Goal: Information Seeking & Learning: Learn about a topic

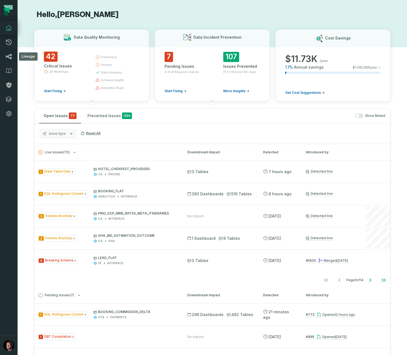
click at [9, 53] on link "Lineage" at bounding box center [9, 56] width 18 height 14
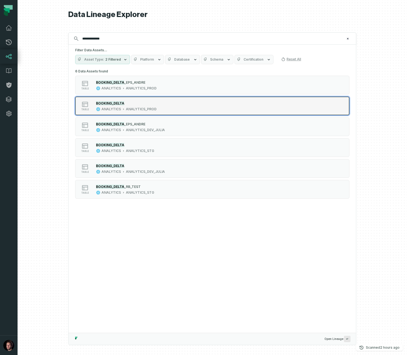
type input "**********"
click at [160, 103] on div "table BOOKING_DELTA ANALYTICS ANALYTICS_PROD" at bounding box center [144, 105] width 137 height 11
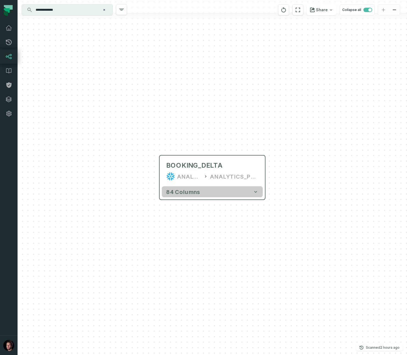
click at [189, 192] on span "84 columns" at bounding box center [183, 191] width 34 height 7
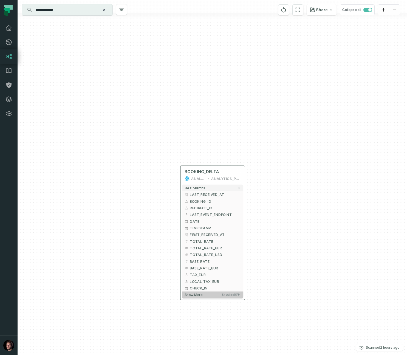
click at [198, 295] on span "Show more" at bounding box center [194, 295] width 18 height 4
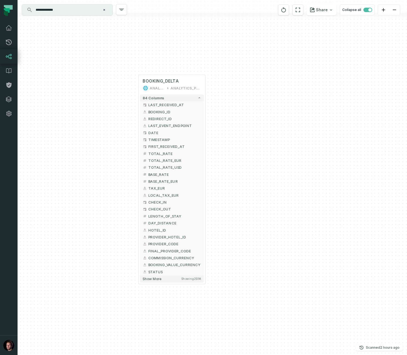
drag, startPoint x: 262, startPoint y: 217, endPoint x: 248, endPoint y: 146, distance: 72.0
click at [248, 146] on div "+ BOOKING_DELTA ANALYTICS ANALYTICS_PROD + 84 columns + LAST_RECEIVED_AT + + BO…" at bounding box center [212, 177] width 389 height 355
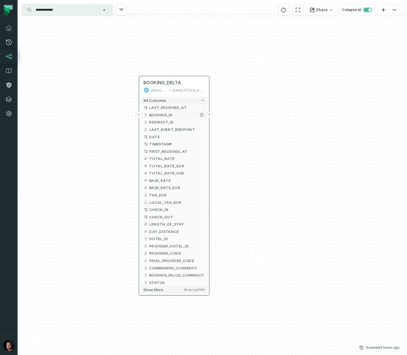
drag, startPoint x: 154, startPoint y: 112, endPoint x: 157, endPoint y: 116, distance: 5.0
click at [157, 116] on span "BOOKING_ID" at bounding box center [176, 114] width 55 height 5
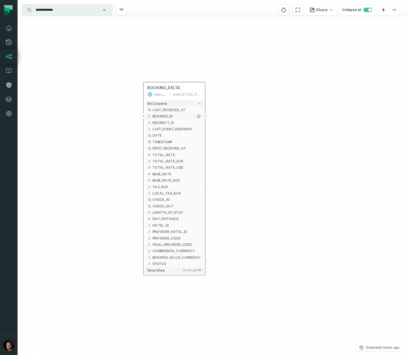
click at [144, 115] on button "+" at bounding box center [143, 116] width 6 height 6
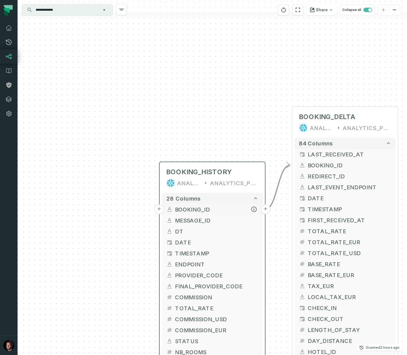
click at [161, 208] on button "+" at bounding box center [159, 209] width 10 height 10
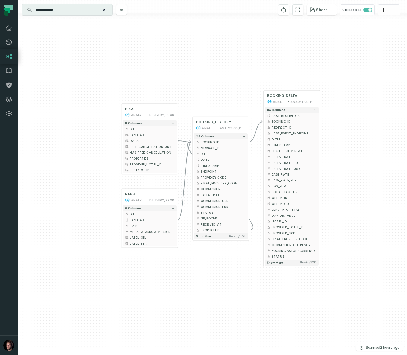
drag, startPoint x: 126, startPoint y: 213, endPoint x: 85, endPoint y: 143, distance: 81.6
click at [81, 140] on div "PIKA ANALYTICS DELIVERY_PROD + 8 columns DT + PAYLOAD + DATA + FREE_CANCELLATIO…" at bounding box center [212, 177] width 389 height 355
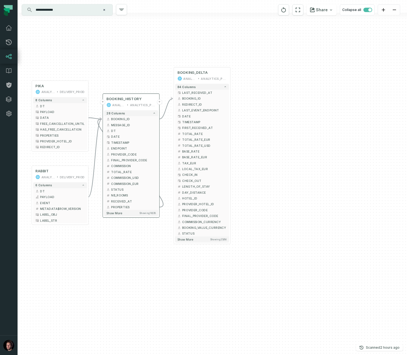
drag, startPoint x: 159, startPoint y: 60, endPoint x: 101, endPoint y: 95, distance: 67.5
click at [135, 59] on div "PIKA ANALYTICS DELIVERY_PROD + 8 columns DT + PAYLOAD + DATA + FREE_CANCELLATIO…" at bounding box center [212, 177] width 389 height 355
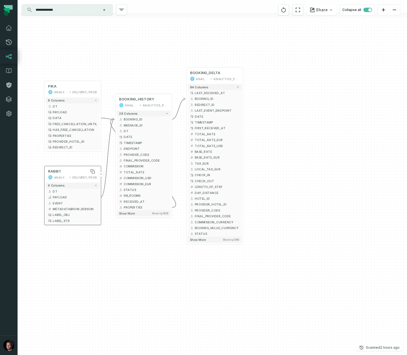
drag, startPoint x: 114, startPoint y: 74, endPoint x: 81, endPoint y: 170, distance: 101.5
click at [119, 74] on div "PIKA ANALYTICS DELIVERY_PROD + 8 columns DT + PAYLOAD + DATA + FREE_CANCELLATIO…" at bounding box center [212, 177] width 389 height 355
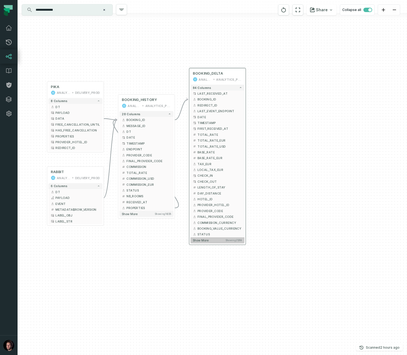
click at [205, 240] on span "Show more" at bounding box center [201, 240] width 16 height 4
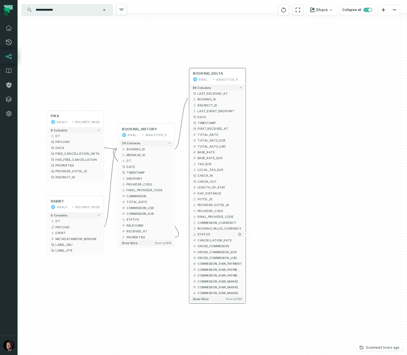
click at [193, 234] on icon "button" at bounding box center [195, 235] width 4 height 4
click at [200, 234] on span "STATUS" at bounding box center [219, 234] width 45 height 4
click at [192, 234] on button "STATUS" at bounding box center [217, 234] width 54 height 6
click at [205, 229] on span "BOOKING_VALUE_CURRENCY" at bounding box center [219, 228] width 45 height 4
click at [198, 234] on span "STATUS" at bounding box center [219, 234] width 45 height 4
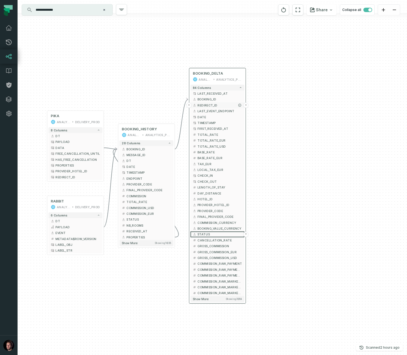
click at [190, 105] on button "+" at bounding box center [188, 105] width 5 height 5
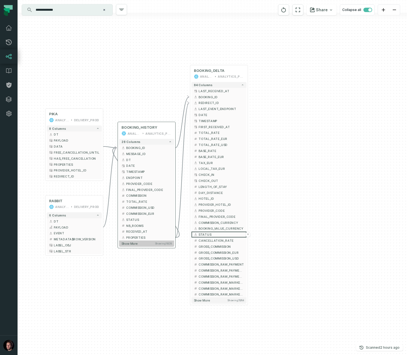
click at [135, 245] on span "Show more" at bounding box center [129, 244] width 16 height 4
click at [134, 244] on span "Show more" at bounding box center [129, 244] width 16 height 4
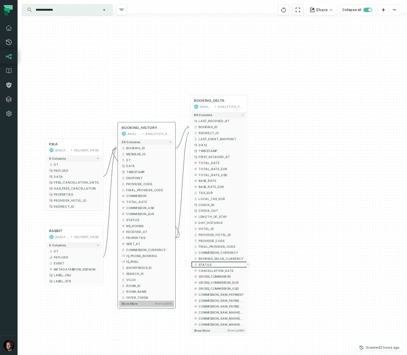
click at [134, 305] on span "Show more" at bounding box center [129, 304] width 16 height 4
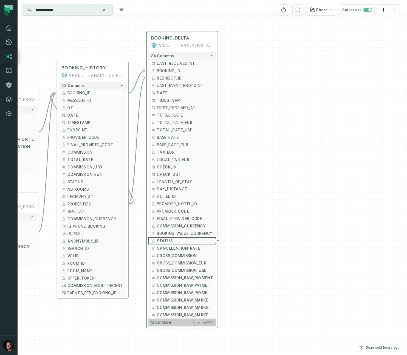
click at [168, 322] on span "Show more" at bounding box center [161, 322] width 20 height 5
click at [161, 324] on span "Show more" at bounding box center [161, 322] width 20 height 5
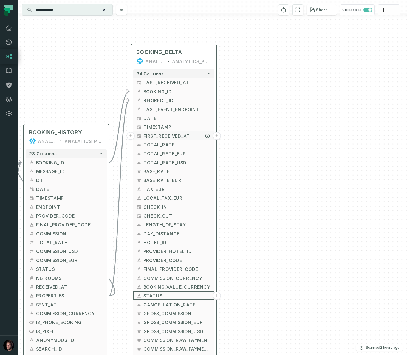
drag, startPoint x: 165, startPoint y: 98, endPoint x: 165, endPoint y: 152, distance: 54.9
click at [165, 139] on span "FIRST_RECEIVED_AT" at bounding box center [176, 135] width 67 height 7
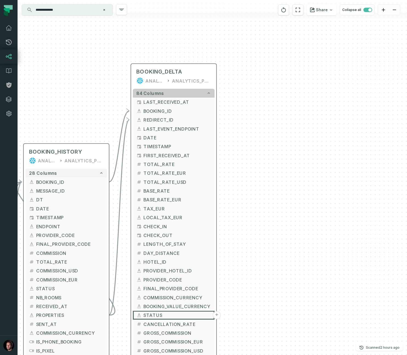
click at [154, 92] on span "84 columns" at bounding box center [149, 93] width 27 height 5
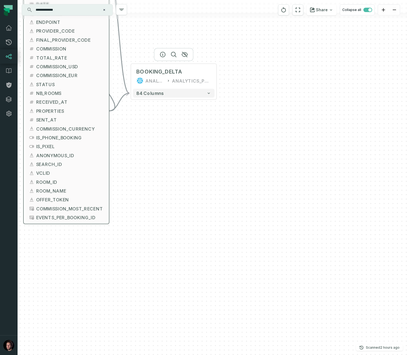
click at [174, 56] on div at bounding box center [173, 54] width 39 height 13
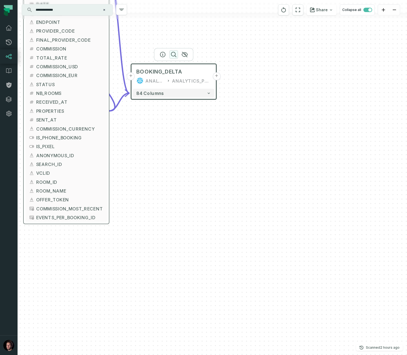
click at [174, 54] on icon "button" at bounding box center [173, 54] width 7 height 7
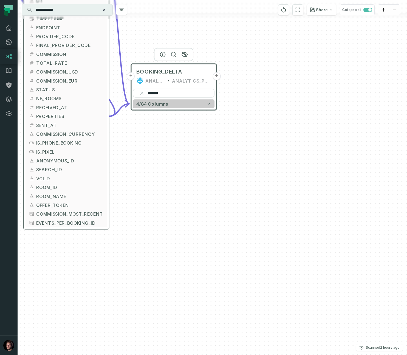
click at [197, 105] on button "4/84 columns" at bounding box center [174, 103] width 82 height 9
click at [213, 106] on button "4/84 columns" at bounding box center [174, 103] width 82 height 9
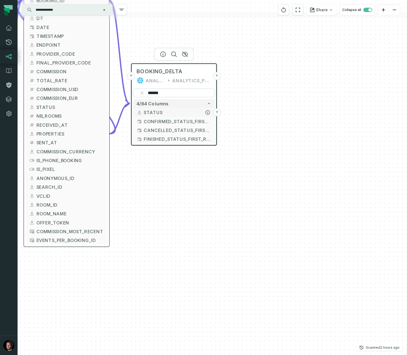
click at [141, 112] on icon "button" at bounding box center [139, 112] width 5 height 5
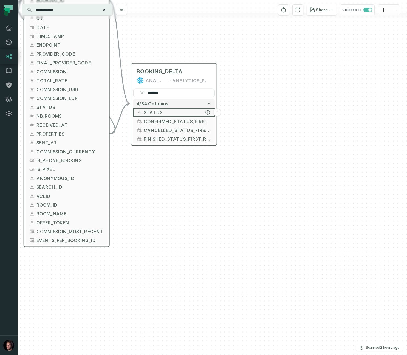
click at [218, 112] on button "+" at bounding box center [217, 112] width 8 height 8
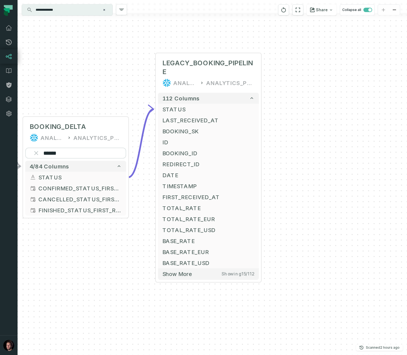
drag, startPoint x: 120, startPoint y: 113, endPoint x: 118, endPoint y: 64, distance: 48.8
click at [110, 30] on div "+ LEGACY_BOOKING_PIPELINE ANALYTICS ANALYTICS_PROD + 112 columns - STATUS + + L…" at bounding box center [212, 177] width 389 height 355
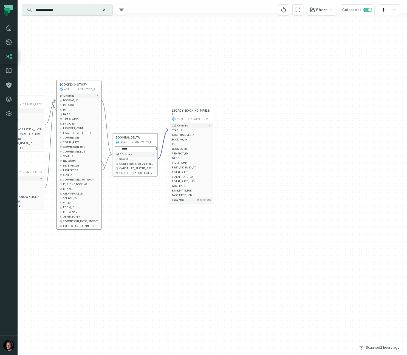
click at [127, 150] on input "******" at bounding box center [135, 148] width 43 height 5
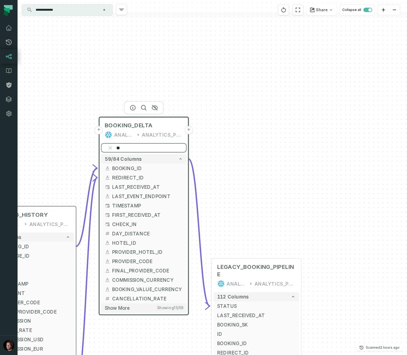
type input "**"
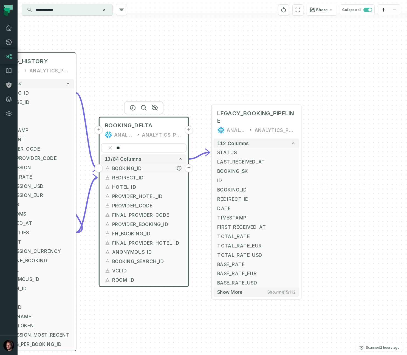
click at [190, 169] on button "+" at bounding box center [189, 168] width 9 height 9
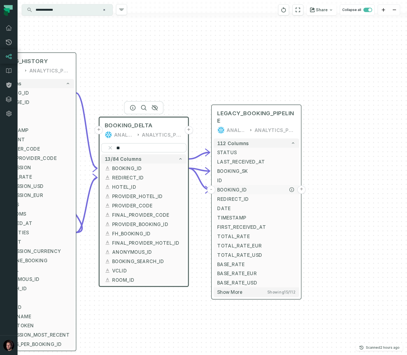
click at [299, 191] on button "+" at bounding box center [301, 189] width 9 height 9
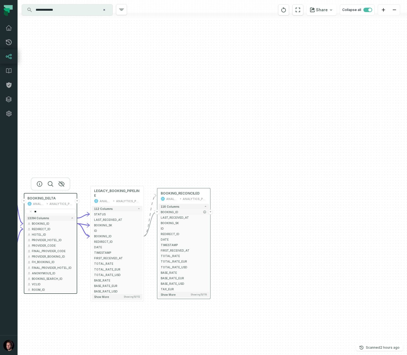
click at [211, 210] on button "+" at bounding box center [210, 212] width 5 height 5
click at [211, 213] on button "+" at bounding box center [210, 212] width 5 height 5
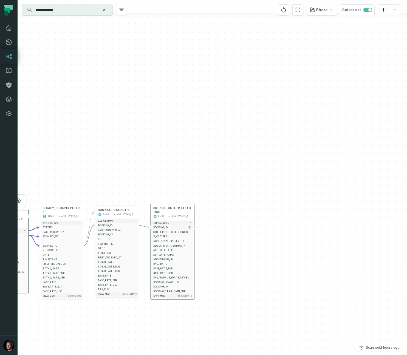
click at [195, 227] on button "+" at bounding box center [195, 227] width 4 height 4
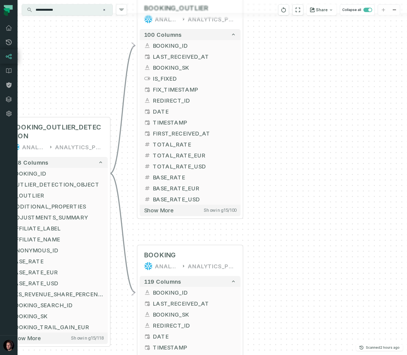
drag, startPoint x: 131, startPoint y: 191, endPoint x: 119, endPoint y: 89, distance: 102.6
click at [108, 56] on div "+ BOOKING_OUTLIER ANALYTICS ANALYTICS_PROD + 100 columns - BOOKING_ID + + LAST_…" at bounding box center [212, 177] width 389 height 355
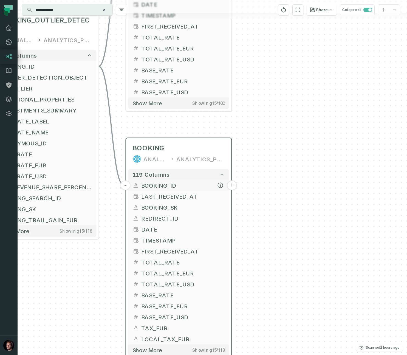
click at [126, 185] on button "-" at bounding box center [125, 185] width 10 height 10
click at [151, 187] on span "BOOKING_ID" at bounding box center [182, 185] width 83 height 8
click at [126, 185] on button "-" at bounding box center [125, 185] width 10 height 10
click at [126, 185] on button "+" at bounding box center [125, 185] width 10 height 10
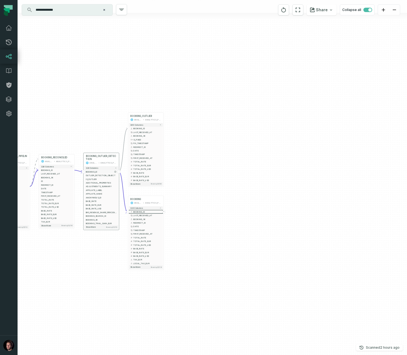
click at [92, 173] on span "BOOKING_ID" at bounding box center [101, 171] width 31 height 3
click at [84, 171] on button "-" at bounding box center [83, 171] width 3 height 3
click at [84, 172] on button "+" at bounding box center [83, 171] width 3 height 3
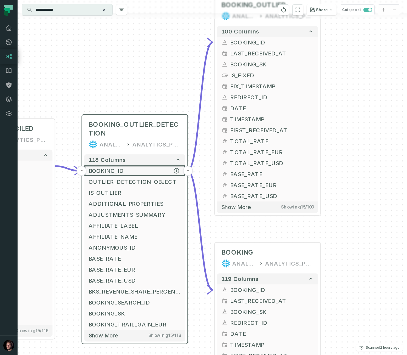
click at [81, 172] on button "-" at bounding box center [82, 171] width 10 height 10
click at [81, 172] on button "+" at bounding box center [82, 171] width 10 height 10
click at [81, 172] on button "-" at bounding box center [82, 171] width 10 height 10
click at [81, 172] on button "+" at bounding box center [82, 171] width 10 height 10
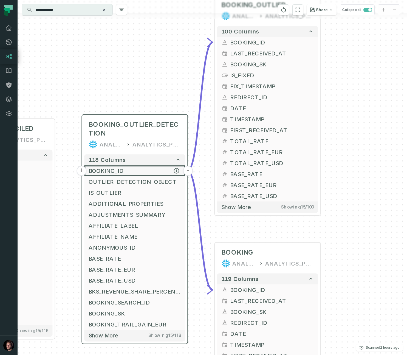
click at [81, 172] on button "+" at bounding box center [82, 171] width 10 height 10
click at [81, 171] on button "-" at bounding box center [82, 171] width 10 height 10
click at [81, 171] on button "+" at bounding box center [82, 171] width 10 height 10
click at [81, 171] on button "-" at bounding box center [82, 171] width 10 height 10
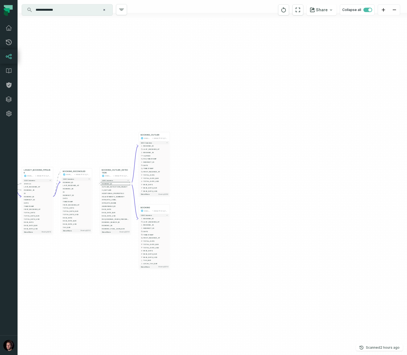
click at [63, 8] on input "**********" at bounding box center [66, 9] width 69 height 9
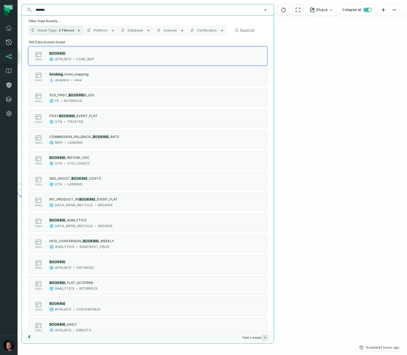
drag, startPoint x: 64, startPoint y: 12, endPoint x: 24, endPoint y: 13, distance: 40.9
click at [24, 11] on div "******* ⌘ K" at bounding box center [148, 9] width 252 height 11
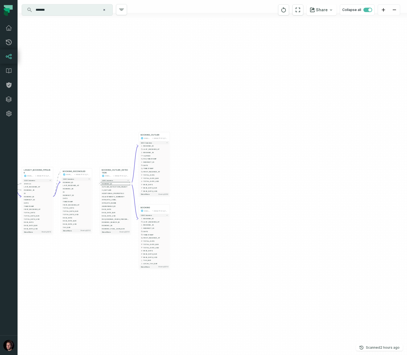
drag, startPoint x: 60, startPoint y: 13, endPoint x: 53, endPoint y: 11, distance: 7.1
click at [60, 12] on input "*******" at bounding box center [66, 9] width 69 height 9
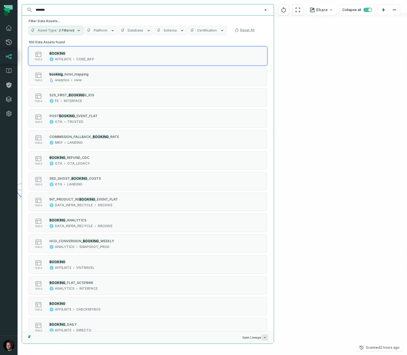
click at [53, 11] on input "*******" at bounding box center [147, 9] width 230 height 9
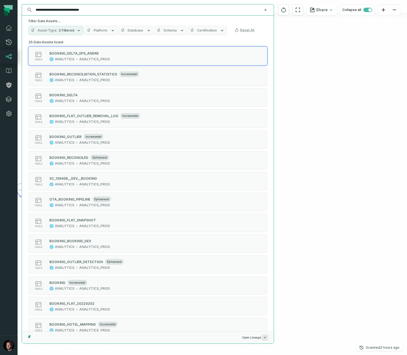
click at [92, 11] on input "**********" at bounding box center [147, 9] width 230 height 9
type input "**********"
click at [78, 30] on icon "button" at bounding box center [79, 30] width 2 height 1
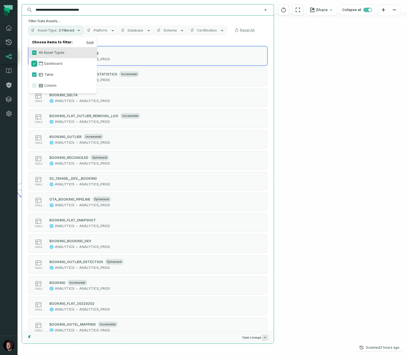
click at [34, 63] on button "Dashboard" at bounding box center [34, 63] width 4 height 4
click at [116, 22] on h5 "Filter Data Assets..." at bounding box center [148, 21] width 239 height 4
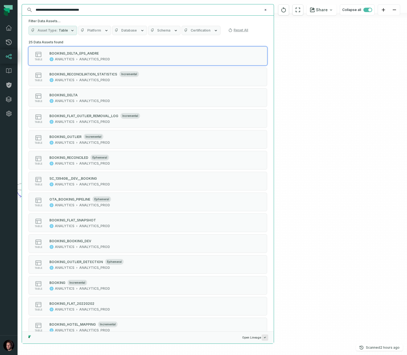
click at [133, 32] on span "Database" at bounding box center [129, 30] width 16 height 4
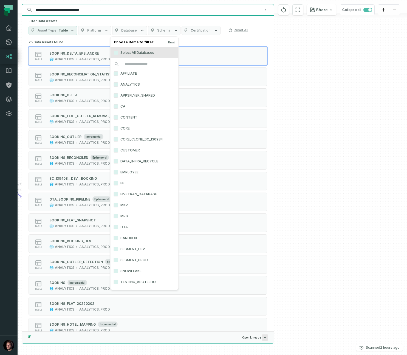
click at [130, 84] on label "ANALYTICS" at bounding box center [145, 84] width 68 height 11
click at [118, 84] on button "ANALYTICS" at bounding box center [116, 84] width 4 height 4
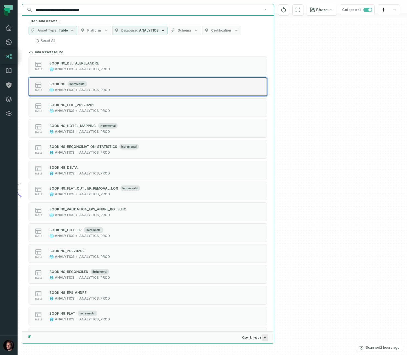
click at [62, 82] on div "BOOKING" at bounding box center [57, 84] width 16 height 4
click at [76, 81] on span "incremental" at bounding box center [77, 84] width 20 height 6
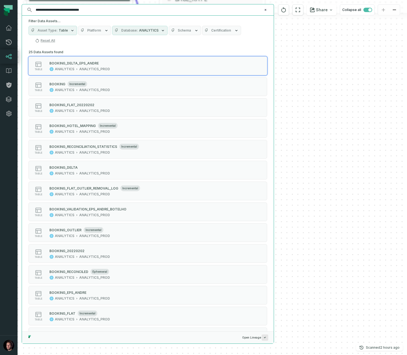
click at [264, 9] on icon "Clear search query" at bounding box center [265, 9] width 3 height 3
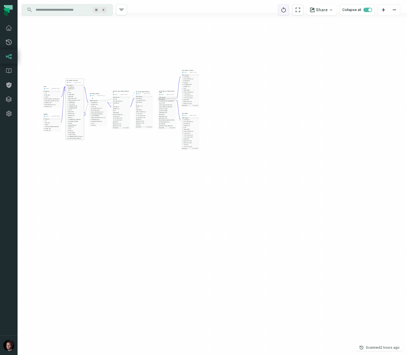
click at [287, 12] on icon "reset" at bounding box center [284, 10] width 6 height 7
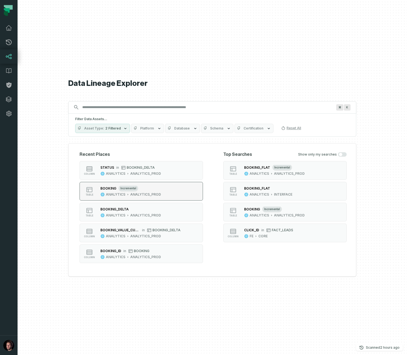
click at [152, 194] on div "ANALYTICS_PROD" at bounding box center [145, 194] width 31 height 4
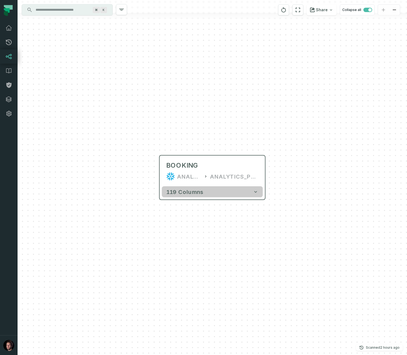
click at [176, 195] on button "119 columns" at bounding box center [212, 191] width 101 height 11
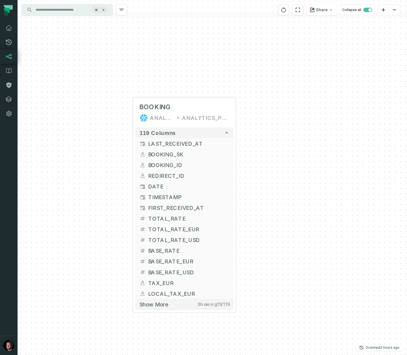
drag, startPoint x: 294, startPoint y: 280, endPoint x: 259, endPoint y: 213, distance: 75.9
click at [267, 219] on div "+ BOOKING ANALYTICS ANALYTICS_PROD + 119 columns + LAST_RECEIVED_AT + + BOOKING…" at bounding box center [212, 177] width 389 height 355
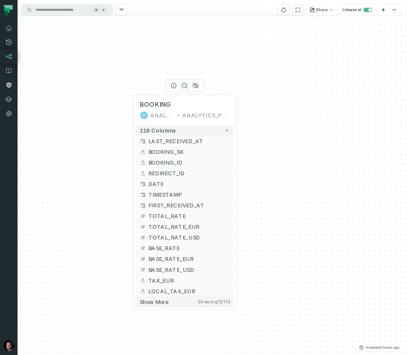
click at [184, 83] on icon "button" at bounding box center [184, 85] width 5 height 5
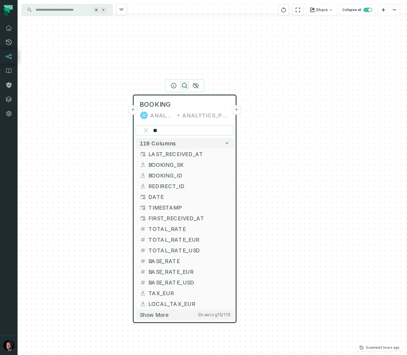
type input "**"
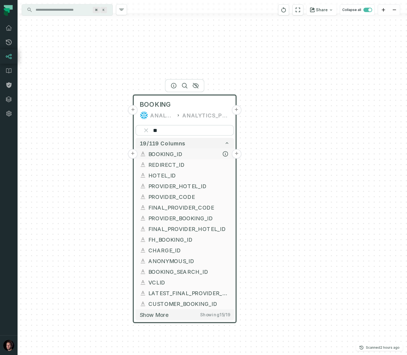
click at [134, 154] on button "+" at bounding box center [133, 154] width 10 height 10
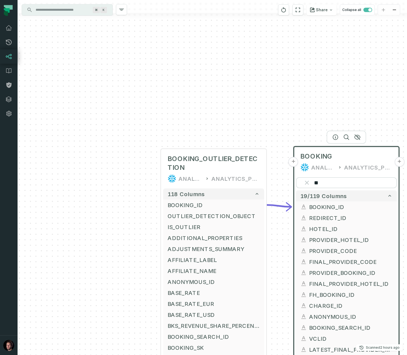
drag, startPoint x: 132, startPoint y: 145, endPoint x: 127, endPoint y: 116, distance: 29.8
click at [127, 115] on div "+ BOOKING_OUTLIER_DETECTION ANALYTICS ANALYTICS_PROD + 118 columns + BOOKING_ID…" at bounding box center [212, 177] width 389 height 355
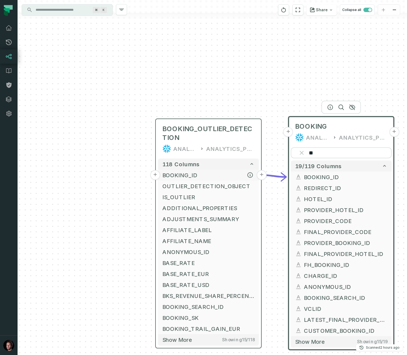
click at [157, 176] on button "+" at bounding box center [155, 175] width 10 height 10
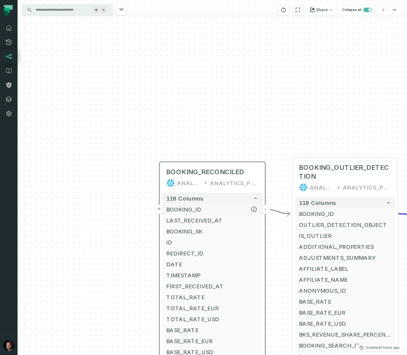
click at [160, 210] on button "+" at bounding box center [159, 209] width 10 height 10
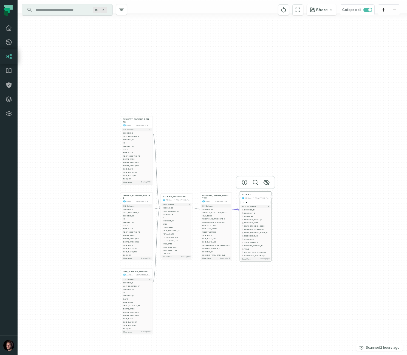
drag, startPoint x: 103, startPoint y: 242, endPoint x: 95, endPoint y: 149, distance: 94.2
click at [94, 149] on div "+ REDIRECT_BOOKING_PIPELINE ANALYTICS ANALYTICS_PROD + 112 columns + BOOKING_ID…" at bounding box center [212, 177] width 389 height 355
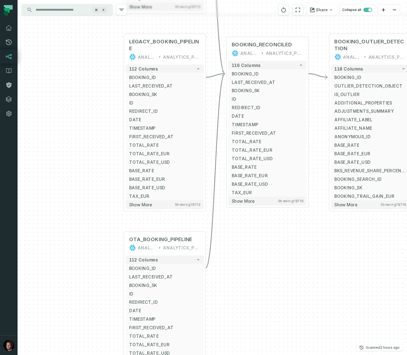
drag, startPoint x: 82, startPoint y: 228, endPoint x: 82, endPoint y: 125, distance: 103.4
click at [82, 125] on div "+ REDIRECT_BOOKING_PIPELINE ANALYTICS ANALYTICS_PROD + 112 columns + BOOKING_ID…" at bounding box center [212, 177] width 389 height 355
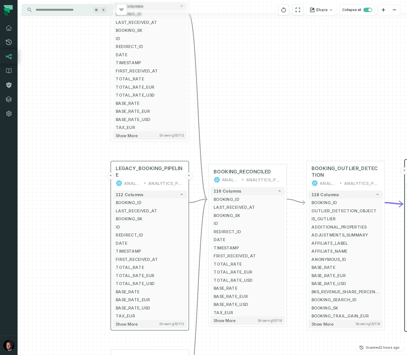
drag, startPoint x: 101, startPoint y: 153, endPoint x: 129, endPoint y: 150, distance: 27.6
click at [103, 267] on div "+ REDIRECT_BOOKING_PIPELINE ANALYTICS ANALYTICS_PROD + 112 columns + BOOKING_ID…" at bounding box center [212, 177] width 389 height 355
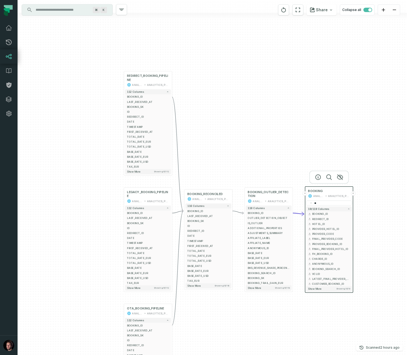
drag, startPoint x: 104, startPoint y: 86, endPoint x: 109, endPoint y: 118, distance: 31.8
click at [109, 117] on div "+ REDIRECT_BOOKING_PIPELINE ANALYTICS ANALYTICS_PROD + 112 columns + BOOKING_ID…" at bounding box center [212, 177] width 389 height 355
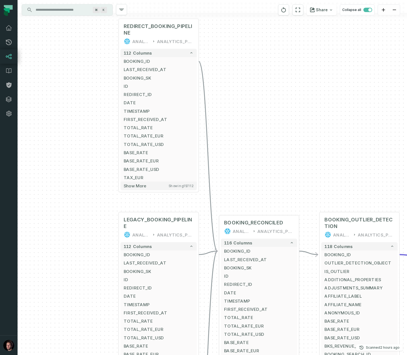
drag, startPoint x: 97, startPoint y: 214, endPoint x: 96, endPoint y: 176, distance: 38.7
click at [96, 176] on div "+ REDIRECT_BOOKING_PIPELINE ANALYTICS ANALYTICS_PROD + 112 columns + BOOKING_ID…" at bounding box center [212, 177] width 389 height 355
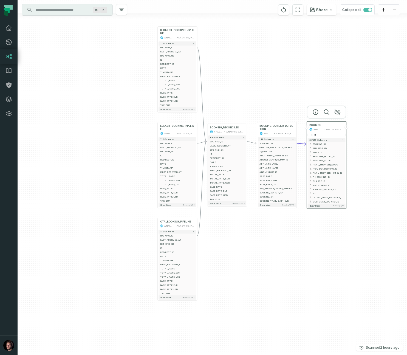
drag, startPoint x: 307, startPoint y: 116, endPoint x: 210, endPoint y: 69, distance: 107.5
click at [259, 63] on div "+ REDIRECT_BOOKING_PIPELINE ANALYTICS ANALYTICS_PROD + 112 columns + BOOKING_ID…" at bounding box center [212, 177] width 389 height 355
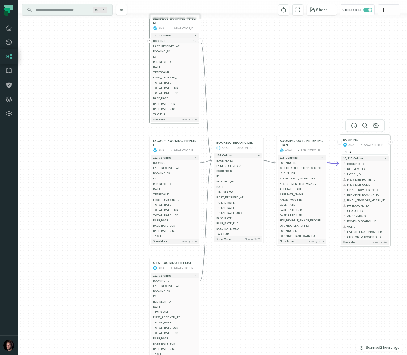
click at [150, 41] on button "+" at bounding box center [149, 40] width 5 height 5
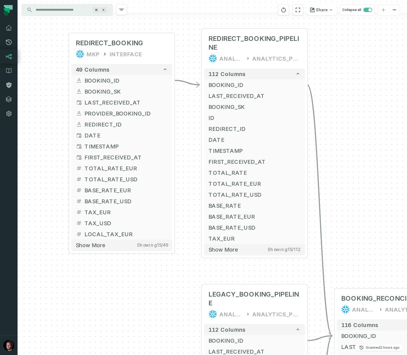
drag, startPoint x: 173, startPoint y: 120, endPoint x: 80, endPoint y: -12, distance: 161.0
click at [80, 0] on html "Pull Requests Dashboard Lineage Data Catalog Policies Integrations Settings [PE…" at bounding box center [203, 177] width 407 height 355
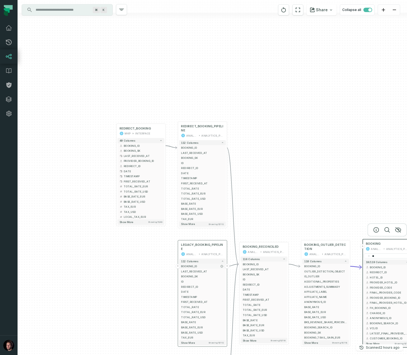
click at [178, 266] on button "+" at bounding box center [178, 266] width 5 height 5
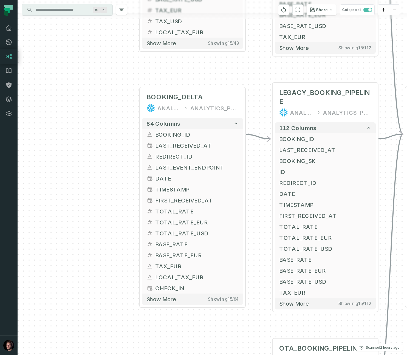
drag, startPoint x: 102, startPoint y: 277, endPoint x: 74, endPoint y: 190, distance: 92.0
click at [74, 190] on div "+ BOOKING_DELTA ANALYTICS ANALYTICS_PROD + 84 columns + BOOKING_ID + + LAST_REC…" at bounding box center [212, 177] width 389 height 355
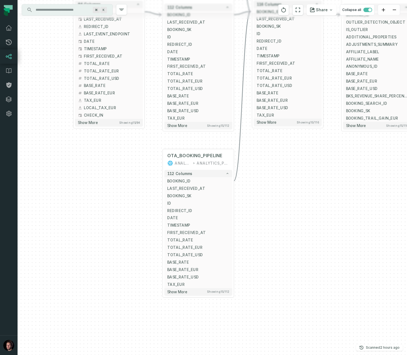
drag, startPoint x: 160, startPoint y: 299, endPoint x: 89, endPoint y: 130, distance: 183.0
click at [89, 130] on div "+ BOOKING_DELTA ANALYTICS ANALYTICS_PROD + 84 columns + BOOKING_ID + + LAST_REC…" at bounding box center [212, 177] width 389 height 355
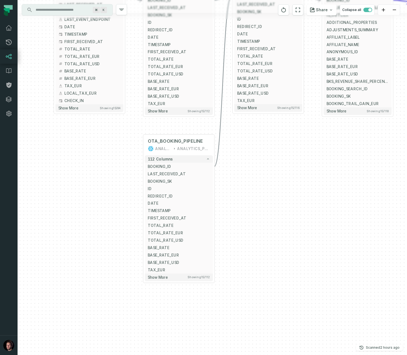
drag, startPoint x: 126, startPoint y: 161, endPoint x: 79, endPoint y: 227, distance: 81.3
click at [79, 227] on div "+ BOOKING_DELTA ANALYTICS ANALYTICS_PROD + 84 columns + BOOKING_ID + + LAST_REC…" at bounding box center [212, 177] width 389 height 355
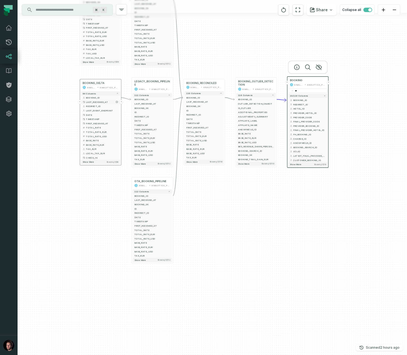
drag, startPoint x: 50, startPoint y: 98, endPoint x: 128, endPoint y: 111, distance: 78.7
click at [97, 116] on div "+ BOOKING_DELTA ANALYTICS ANALYTICS_PROD + 84 columns + BOOKING_ID + + LAST_REC…" at bounding box center [212, 177] width 389 height 355
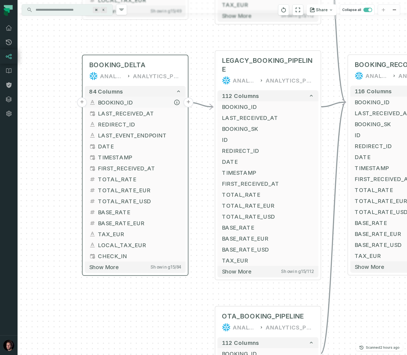
click at [83, 101] on button "+" at bounding box center [82, 102] width 10 height 10
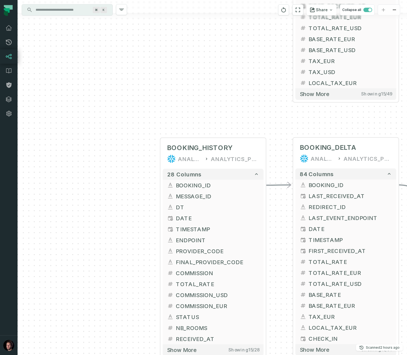
drag, startPoint x: 101, startPoint y: 196, endPoint x: 101, endPoint y: 99, distance: 96.8
click at [101, 98] on div "+ BOOKING_HISTORY ANALYTICS ANALYTICS_PROD + 28 columns + BOOKING_ID + + MESSAG…" at bounding box center [212, 177] width 389 height 355
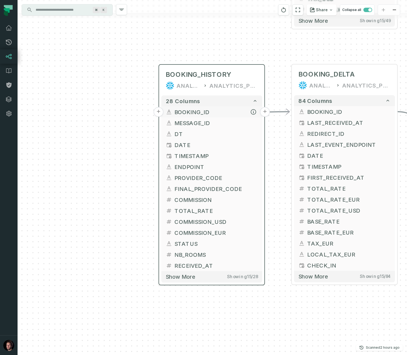
click at [158, 110] on button "+" at bounding box center [159, 112] width 10 height 10
click at [161, 113] on button "+" at bounding box center [159, 112] width 10 height 10
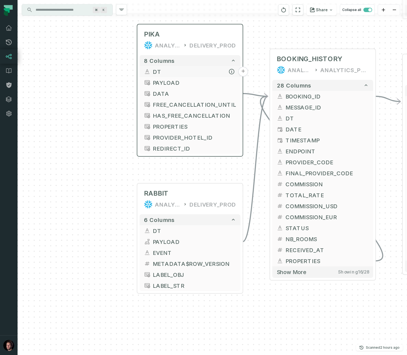
drag, startPoint x: 131, startPoint y: 162, endPoint x: 151, endPoint y: 76, distance: 88.7
click at [109, 49] on div "PIKA ANALYTICS DELIVERY_PROD + 8 columns DT + PAYLOAD + DATA + FREE_CANCELLATIO…" at bounding box center [212, 177] width 389 height 355
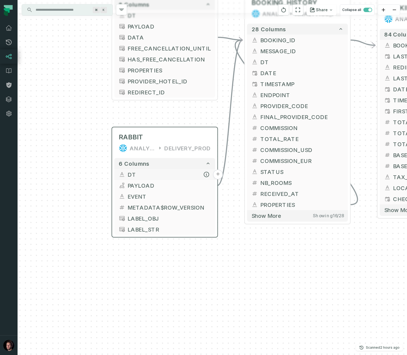
drag, startPoint x: 123, startPoint y: 218, endPoint x: 149, endPoint y: 174, distance: 51.5
click at [98, 168] on div "PIKA ANALYTICS DELIVERY_PROD + 8 columns DT + PAYLOAD + DATA + FREE_CANCELLATIO…" at bounding box center [212, 177] width 389 height 355
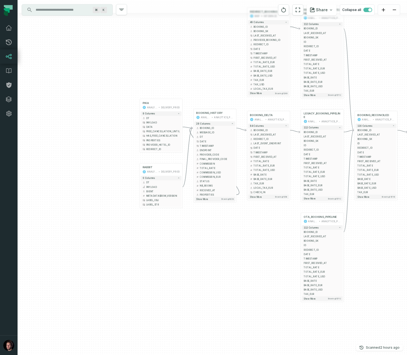
drag, startPoint x: 209, startPoint y: 257, endPoint x: 199, endPoint y: 253, distance: 10.5
click at [199, 253] on div "PIKA ANALYTICS DELIVERY_PROD + 8 columns DT + PAYLOAD + DATA + FREE_CANCELLATIO…" at bounding box center [212, 177] width 389 height 355
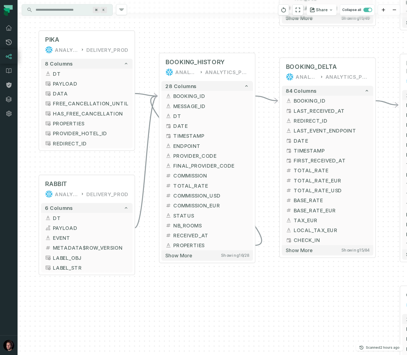
drag, startPoint x: 146, startPoint y: 187, endPoint x: 75, endPoint y: 158, distance: 77.0
click at [75, 158] on div "PIKA ANALYTICS DELIVERY_PROD + 8 columns DT + PAYLOAD + DATA + FREE_CANCELLATIO…" at bounding box center [212, 177] width 389 height 355
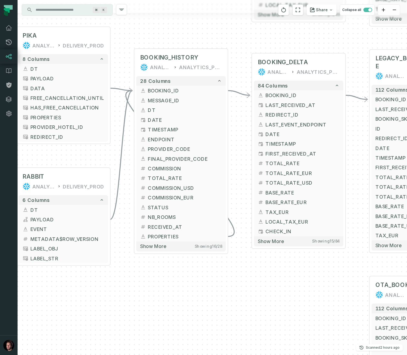
drag, startPoint x: 145, startPoint y: 278, endPoint x: 124, endPoint y: 263, distance: 26.3
click at [126, 270] on div "PIKA ANALYTICS DELIVERY_PROD + 8 columns DT + PAYLOAD + DATA + FREE_CANCELLATIO…" at bounding box center [212, 177] width 389 height 355
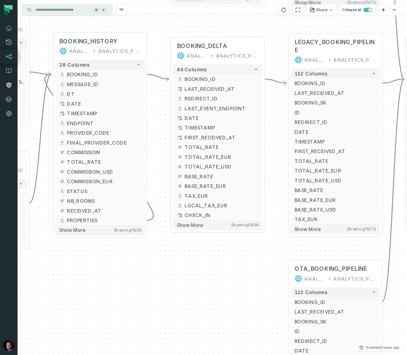
drag, startPoint x: 272, startPoint y: 267, endPoint x: 200, endPoint y: 256, distance: 72.6
click at [200, 257] on div "PIKA ANALYTICS DELIVERY_PROD + 8 columns DT + PAYLOAD + DATA + FREE_CANCELLATIO…" at bounding box center [212, 177] width 389 height 355
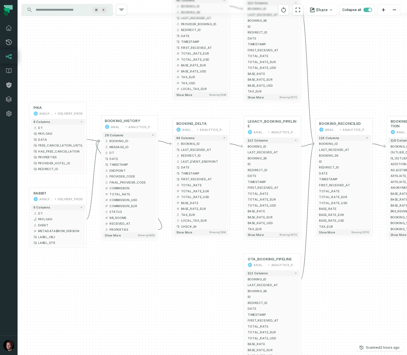
drag, startPoint x: 180, startPoint y: 274, endPoint x: 95, endPoint y: 181, distance: 126.0
click at [169, 272] on div "PIKA ANALYTICS DELIVERY_PROD + 8 columns DT + PAYLOAD + DATA + FREE_CANCELLATIO…" at bounding box center [212, 177] width 389 height 355
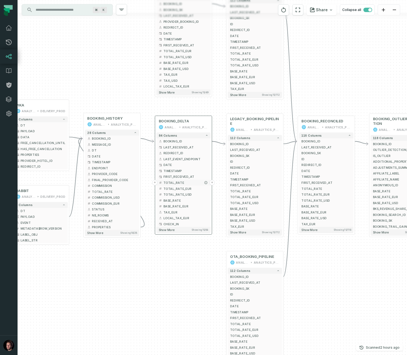
drag, startPoint x: 165, startPoint y: 265, endPoint x: 164, endPoint y: 178, distance: 86.4
click at [153, 261] on div "PIKA ANALYTICS DELIVERY_PROD + 8 columns DT + PAYLOAD + DATA + FREE_CANCELLATIO…" at bounding box center [212, 177] width 389 height 355
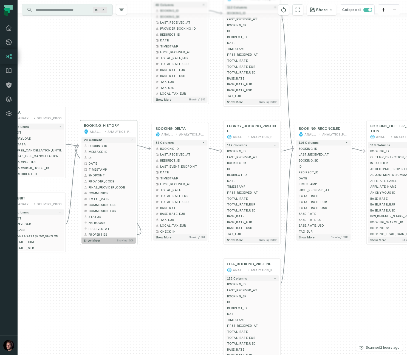
click at [101, 242] on button "Show more Showing 16 / 28" at bounding box center [108, 241] width 54 height 6
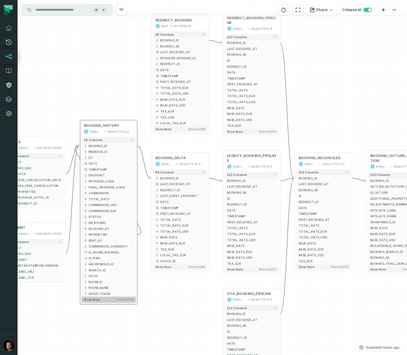
click at [97, 299] on span "Show more" at bounding box center [92, 300] width 16 height 4
click at [95, 301] on button "Show more Showing 26 / 28" at bounding box center [108, 299] width 54 height 6
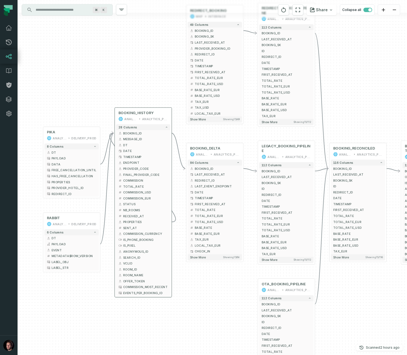
drag, startPoint x: 152, startPoint y: 327, endPoint x: 184, endPoint y: 316, distance: 33.9
click at [184, 316] on div "PIKA ANALYTICS DELIVERY_PROD + 8 columns DT + PAYLOAD + DATA + FREE_CANCELLATIO…" at bounding box center [212, 177] width 389 height 355
click at [196, 257] on span "Show more" at bounding box center [198, 258] width 16 height 4
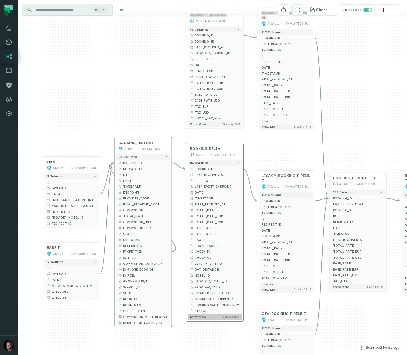
click at [202, 316] on span "Show more" at bounding box center [198, 317] width 16 height 4
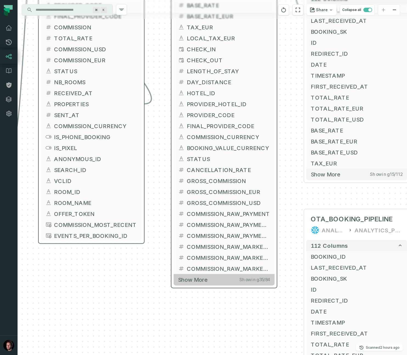
click at [198, 281] on span "Show more" at bounding box center [193, 279] width 30 height 7
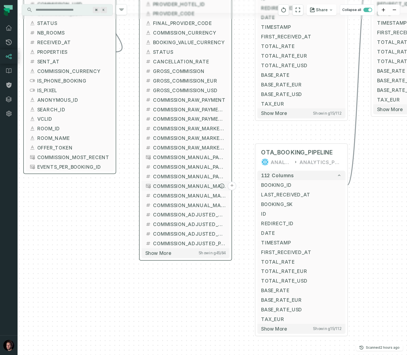
drag, startPoint x: 203, startPoint y: 292, endPoint x: 168, endPoint y: 183, distance: 114.7
click at [168, 174] on span "COMMISSION_MANUAL_PAYMENT_USD" at bounding box center [189, 176] width 73 height 7
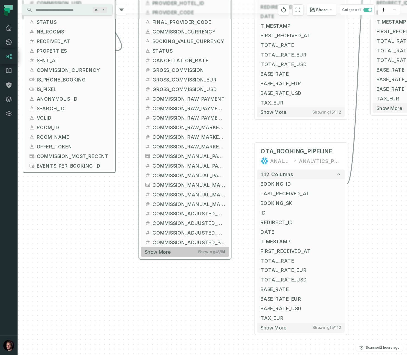
click at [163, 252] on span "Show more" at bounding box center [158, 252] width 26 height 6
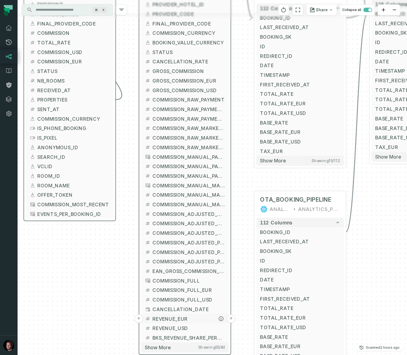
click at [139, 319] on button "+" at bounding box center [138, 318] width 9 height 9
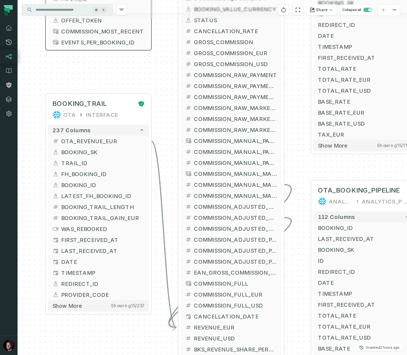
drag, startPoint x: 109, startPoint y: 238, endPoint x: 4, endPoint y: 169, distance: 125.6
click at [0, 171] on html "Pull Requests Dashboard Lineage Data Catalog Policies Integrations Settings [PE…" at bounding box center [203, 177] width 407 height 355
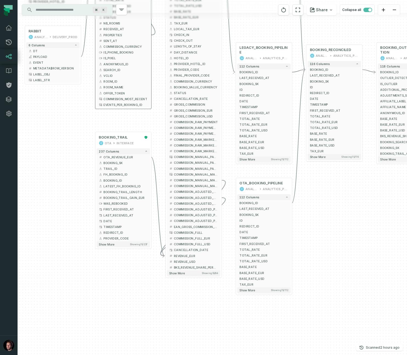
drag, startPoint x: 107, startPoint y: 281, endPoint x: 112, endPoint y: 273, distance: 8.8
click at [110, 281] on div "+ BOOKING_TRAIL OTA INTERFACE + 237 columns + OTA_REVENUE_EUR + + BOOKING_SK + …" at bounding box center [212, 177] width 389 height 355
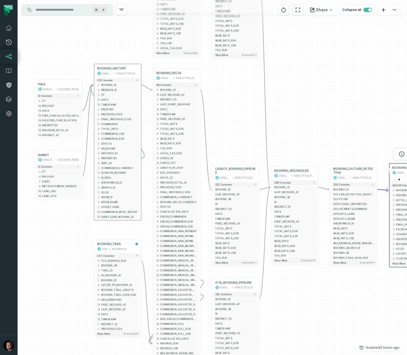
drag, startPoint x: 81, startPoint y: 134, endPoint x: 71, endPoint y: 234, distance: 101.2
click at [71, 236] on div "+ BOOKING_TRAIL OTA INTERFACE + 237 columns + OTA_REVENUE_EUR + + BOOKING_SK + …" at bounding box center [212, 177] width 389 height 355
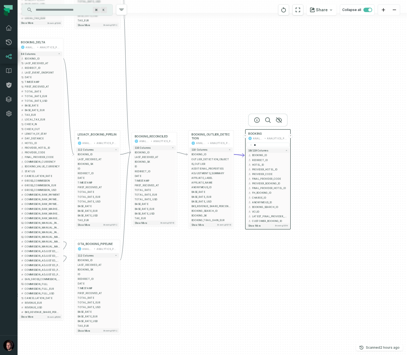
drag, startPoint x: 279, startPoint y: 297, endPoint x: 161, endPoint y: 263, distance: 122.8
click at [167, 269] on div "+ BOOKING_TRAIL OTA INTERFACE + 237 columns + OTA_REVENUE_EUR + + BOOKING_SK + …" at bounding box center [212, 177] width 389 height 355
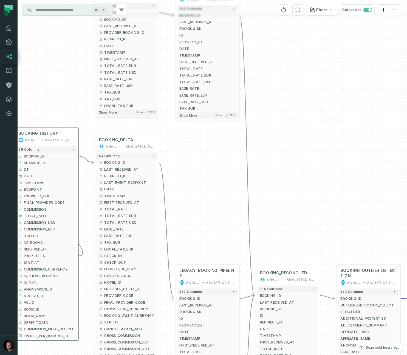
drag, startPoint x: 145, startPoint y: 212, endPoint x: 206, endPoint y: 159, distance: 80.1
click at [206, 160] on div "+ BOOKING_TRAIL OTA INTERFACE + 237 columns + OTA_REVENUE_EUR + + BOOKING_SK + …" at bounding box center [212, 177] width 389 height 355
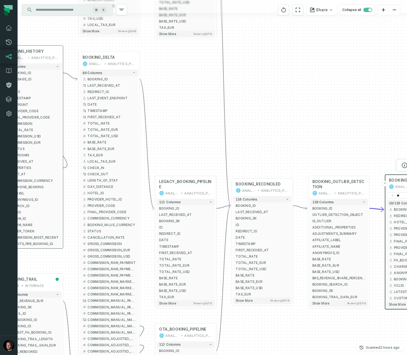
drag, startPoint x: 197, startPoint y: 196, endPoint x: 187, endPoint y: 151, distance: 46.0
click at [186, 137] on div "+ BOOKING_TRAIL OTA INTERFACE + 237 columns + OTA_REVENUE_EUR + + BOOKING_SK + …" at bounding box center [212, 177] width 389 height 355
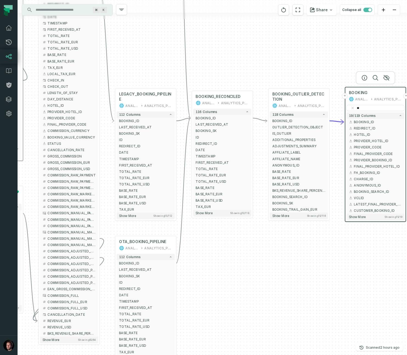
drag, startPoint x: 218, startPoint y: 286, endPoint x: 181, endPoint y: 218, distance: 76.8
click at [181, 218] on div "+ BOOKING_TRAIL OTA INTERFACE + 237 columns + OTA_REVENUE_EUR + + BOOKING_SK + …" at bounding box center [212, 177] width 389 height 355
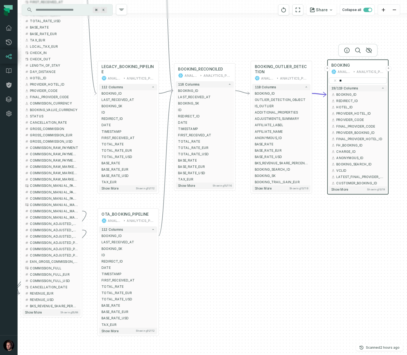
drag, startPoint x: 227, startPoint y: 253, endPoint x: 221, endPoint y: 244, distance: 10.7
click at [231, 267] on div "+ BOOKING_TRAIL OTA INTERFACE + 237 columns + OTA_REVENUE_EUR + + BOOKING_SK + …" at bounding box center [212, 177] width 389 height 355
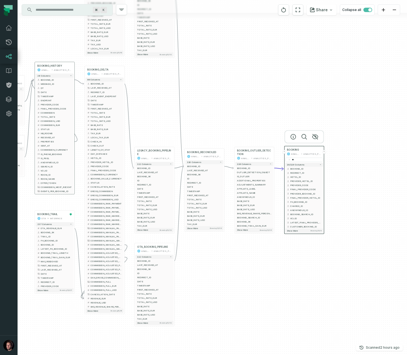
drag, startPoint x: 149, startPoint y: 57, endPoint x: 156, endPoint y: 118, distance: 61.5
click at [157, 118] on div "+ BOOKING_TRAIL OTA INTERFACE + 237 columns + OTA_REVENUE_EUR + + BOOKING_SK + …" at bounding box center [212, 177] width 389 height 355
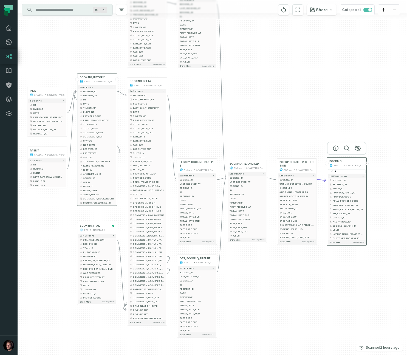
drag, startPoint x: 81, startPoint y: 67, endPoint x: 107, endPoint y: 84, distance: 30.8
click at [123, 77] on div "+ BOOKING_TRAIL OTA INTERFACE + 237 columns + OTA_REVENUE_EUR + + BOOKING_SK + …" at bounding box center [212, 177] width 389 height 355
click at [103, 83] on div "BOOKING_HISTORY ANALYTICS ANALYTICS_PROD" at bounding box center [97, 80] width 38 height 10
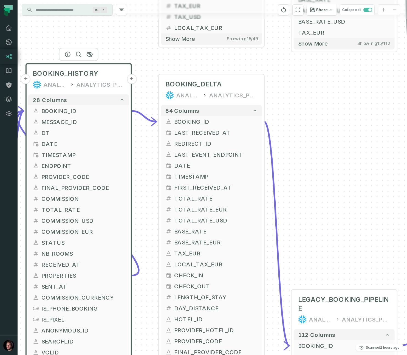
click at [69, 86] on div "ANALYTICS ANALYTICS_PROD" at bounding box center [79, 84] width 92 height 9
click at [96, 85] on div "ANALYTICS_PROD" at bounding box center [101, 84] width 48 height 9
drag, startPoint x: 169, startPoint y: 63, endPoint x: 166, endPoint y: 64, distance: 3.1
click at [168, 63] on div "+ BOOKING_TRAIL OTA INTERFACE + 237 columns + OTA_REVENUE_EUR + + BOOKING_SK + …" at bounding box center [212, 177] width 389 height 355
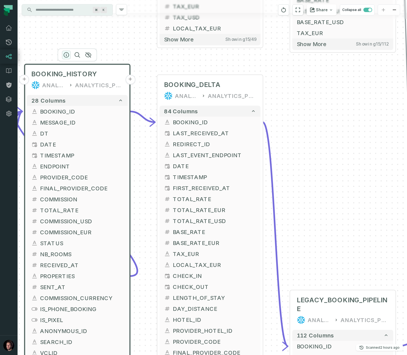
click at [68, 56] on icon "button" at bounding box center [66, 55] width 7 height 7
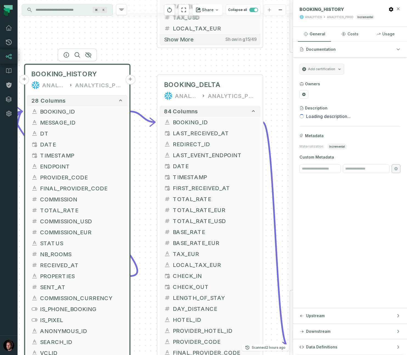
click at [400, 8] on icon "button" at bounding box center [398, 9] width 4 height 4
